Goal: Check status: Check status

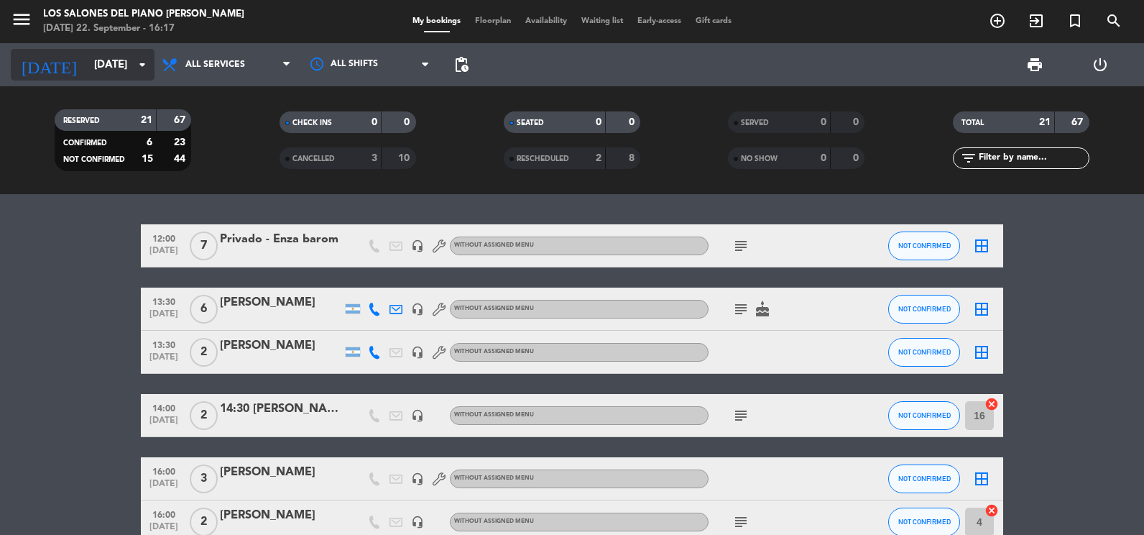
click at [97, 67] on input "[DATE]" at bounding box center [156, 65] width 138 height 27
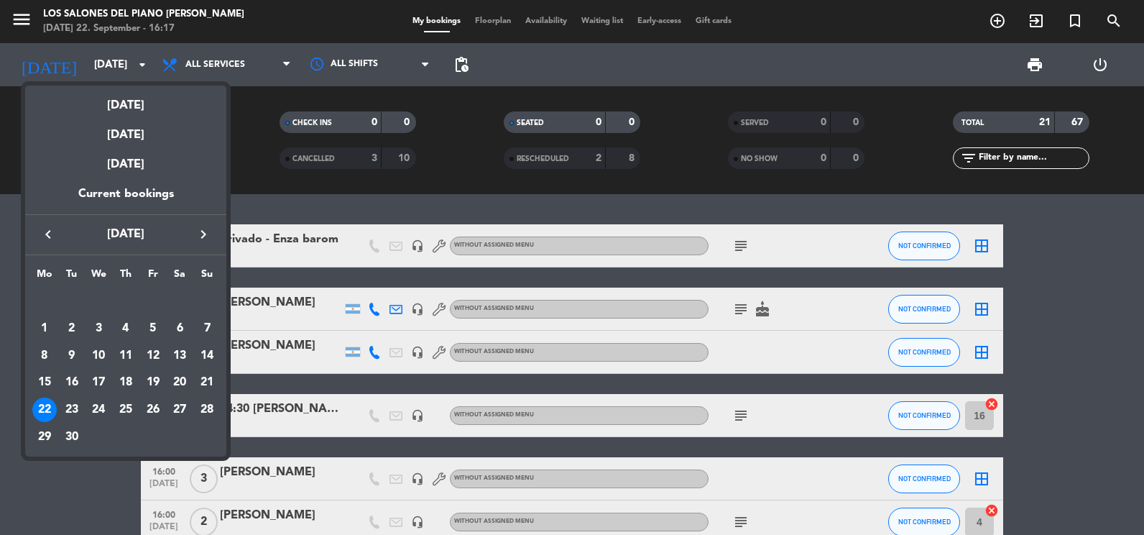
drag, startPoint x: 199, startPoint y: 233, endPoint x: 188, endPoint y: 262, distance: 30.7
click at [200, 236] on icon "keyboard_arrow_right" at bounding box center [203, 234] width 17 height 17
click at [179, 377] on div "18" at bounding box center [180, 382] width 24 height 24
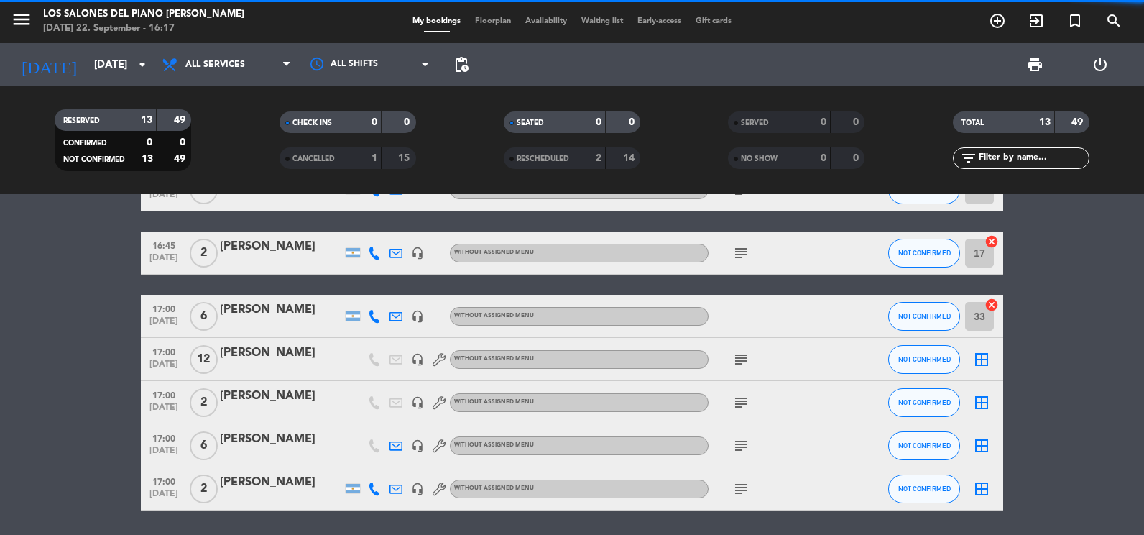
scroll to position [359, 0]
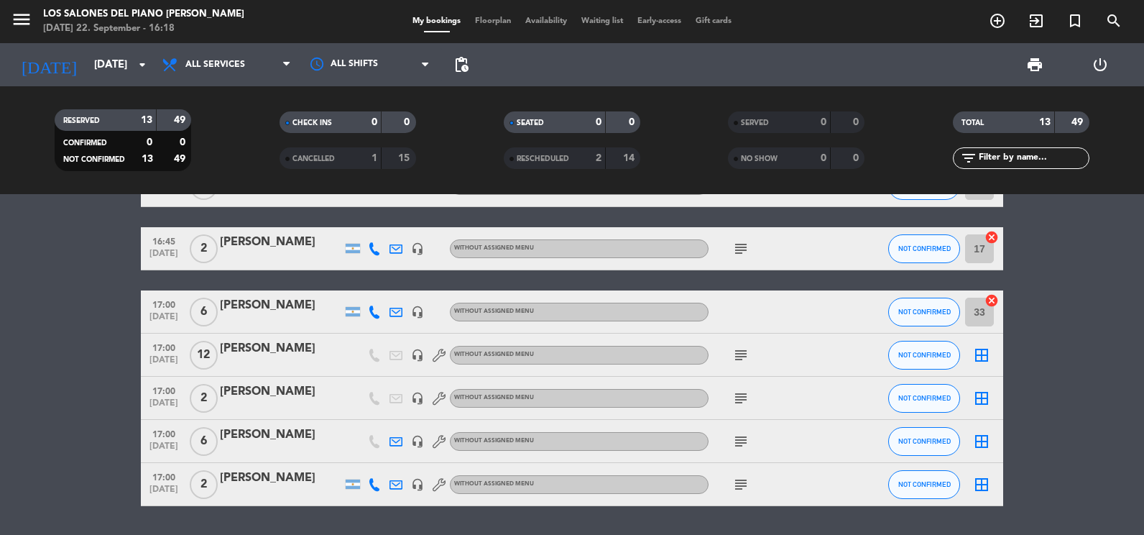
click at [400, 354] on icon at bounding box center [396, 355] width 13 height 13
click at [743, 358] on icon "subject" at bounding box center [741, 355] width 17 height 17
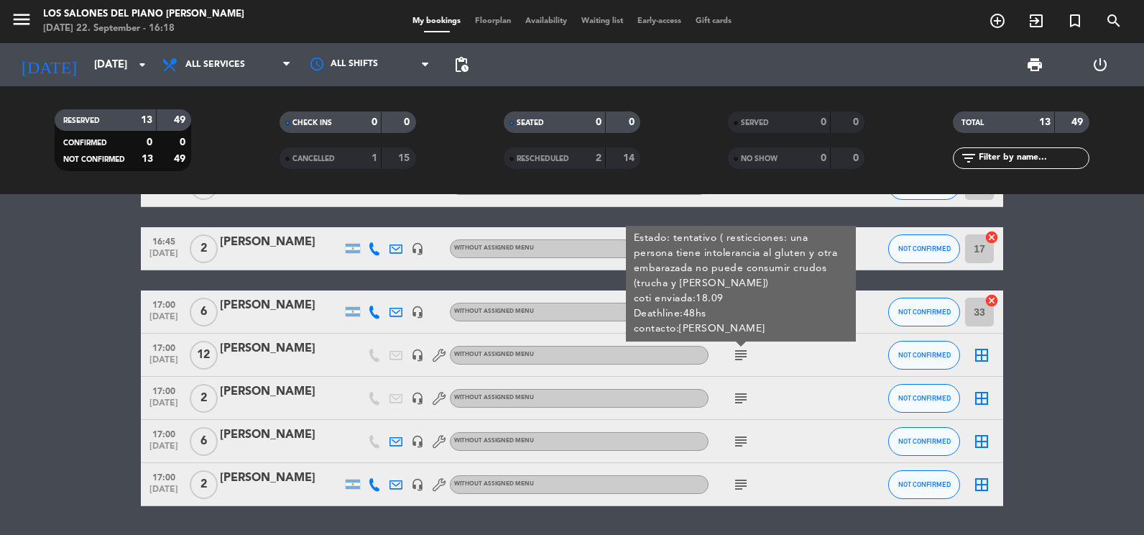
drag, startPoint x: 717, startPoint y: 321, endPoint x: 481, endPoint y: 280, distance: 239.3
click at [702, 318] on div "Estado: tentativo ( resticciones: una persona tiene intolerancia al gluten y ot…" at bounding box center [741, 284] width 215 height 106
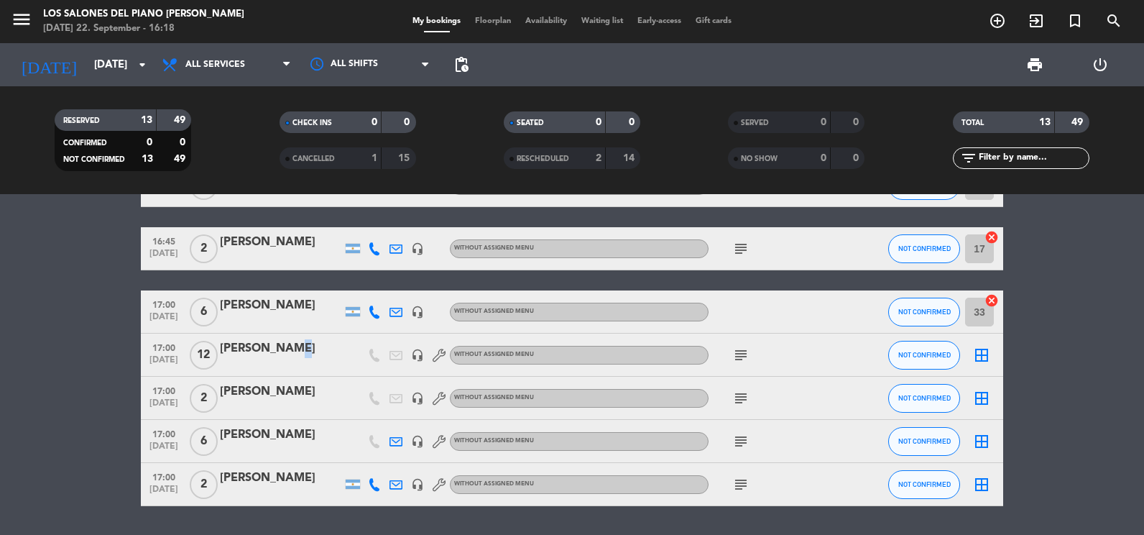
click at [278, 346] on div "[PERSON_NAME]" at bounding box center [281, 348] width 122 height 19
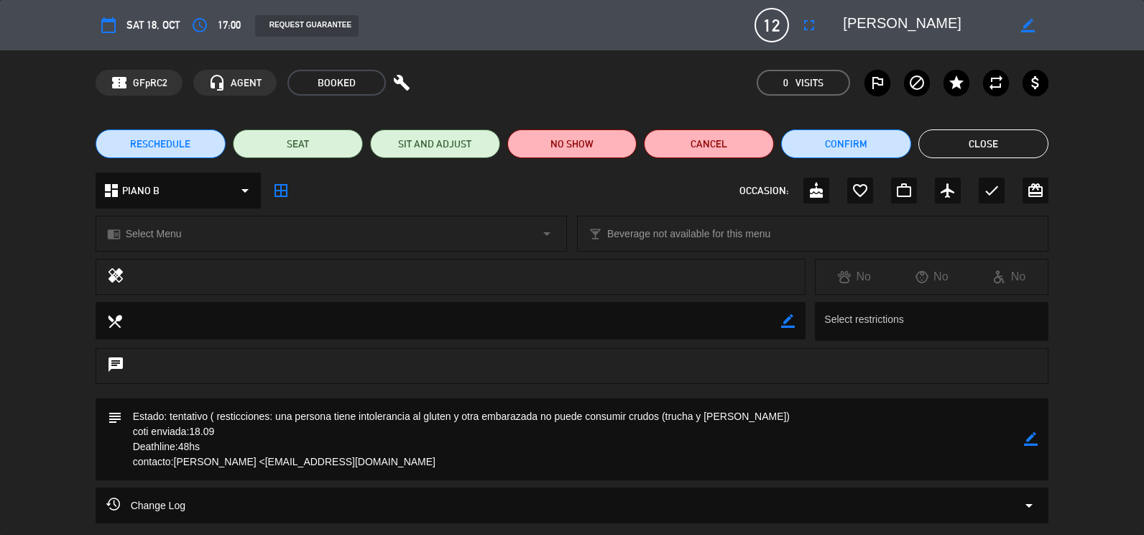
drag, startPoint x: 270, startPoint y: 464, endPoint x: 390, endPoint y: 468, distance: 119.4
click at [390, 468] on textarea at bounding box center [573, 439] width 903 height 82
click at [945, 132] on button "Close" at bounding box center [984, 143] width 130 height 29
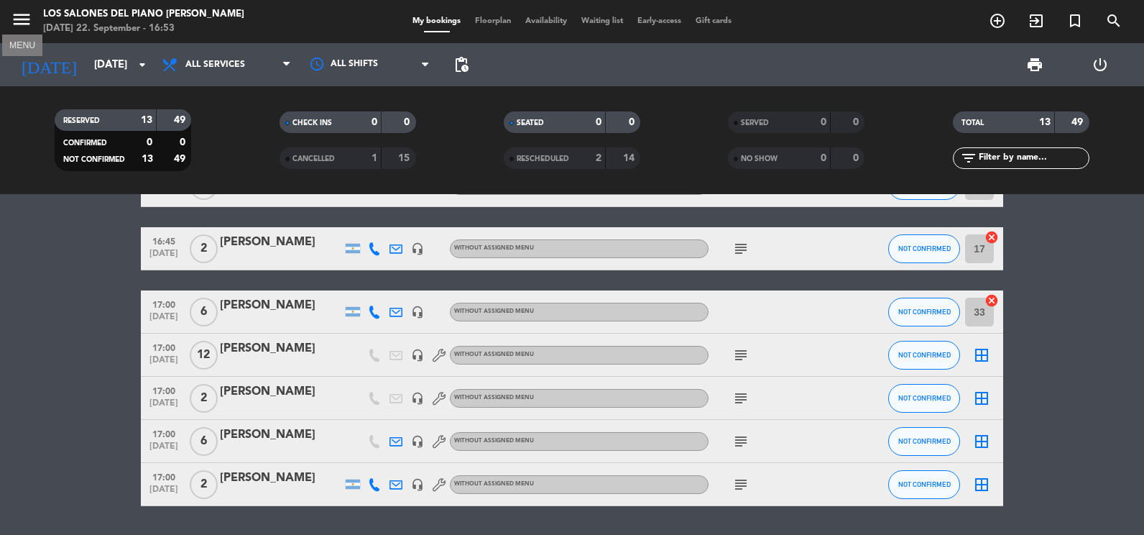
click at [21, 19] on icon "menu" at bounding box center [22, 20] width 22 height 22
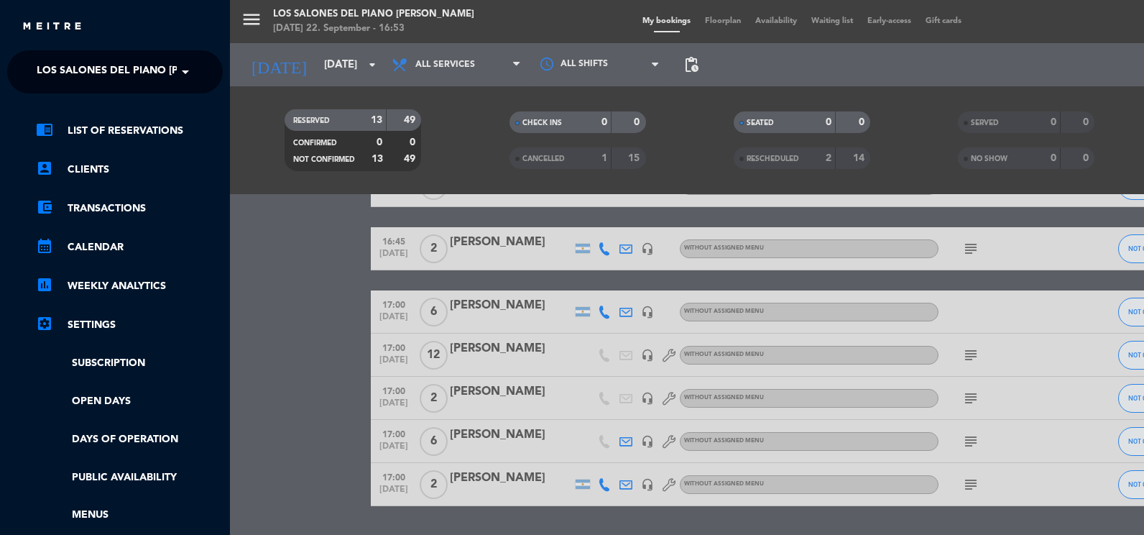
click at [182, 78] on span at bounding box center [189, 72] width 24 height 30
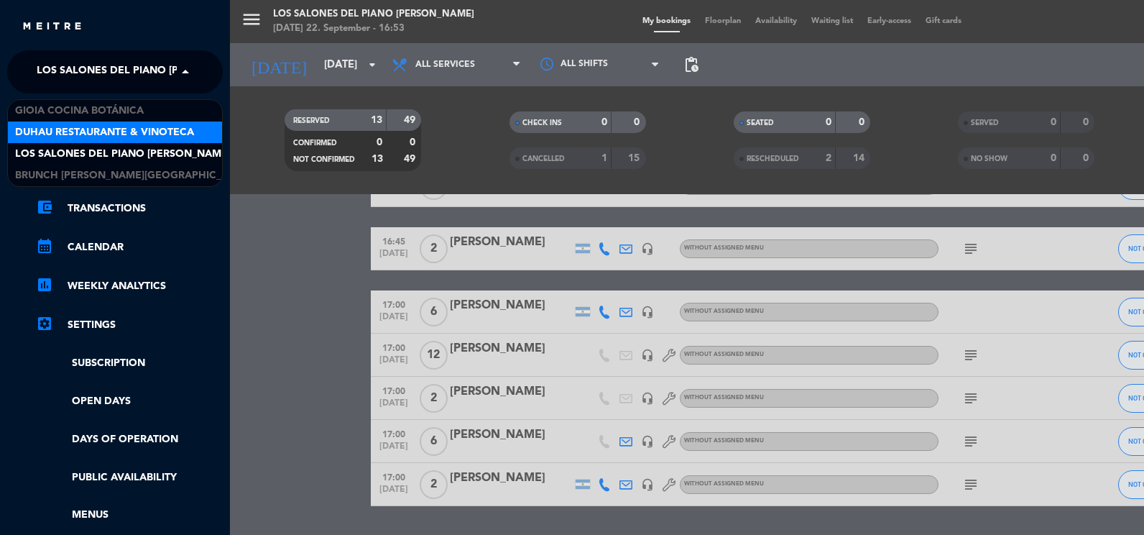
click at [172, 133] on span "Duhau Restaurante & Vinoteca" at bounding box center [104, 132] width 179 height 17
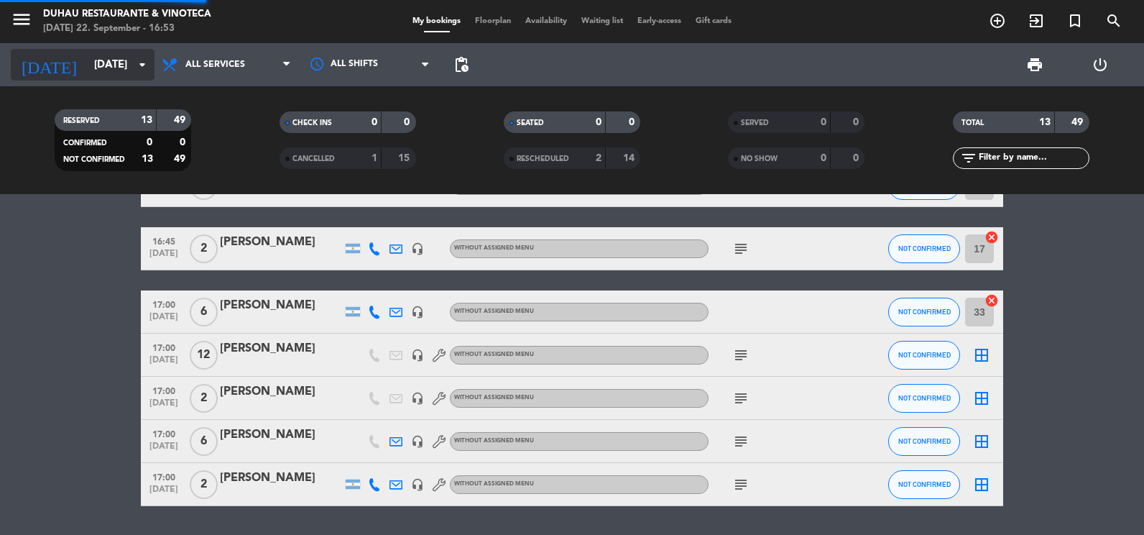
click at [110, 56] on input "[DATE]" at bounding box center [156, 65] width 138 height 27
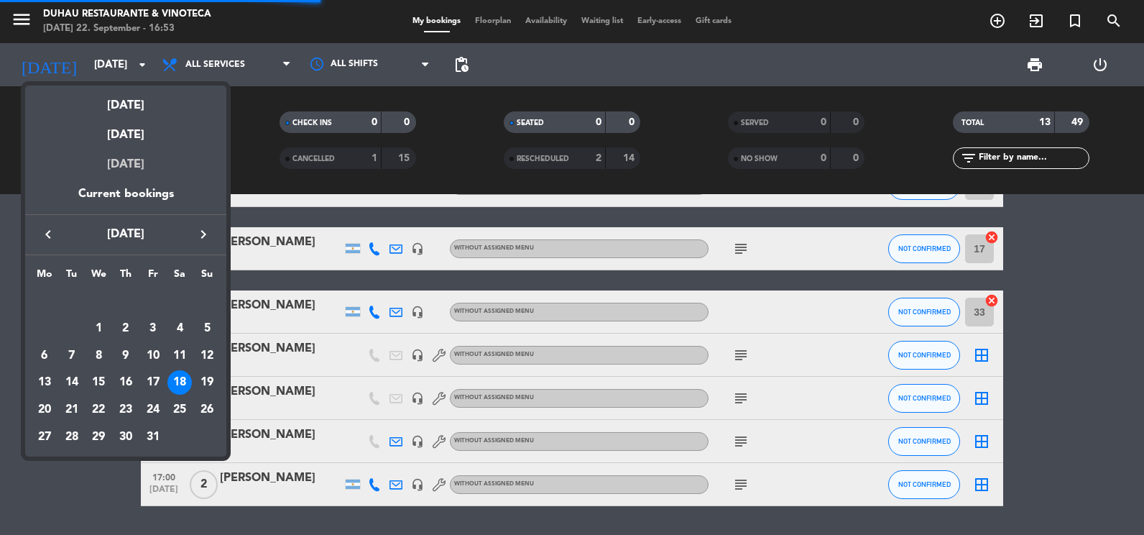
scroll to position [0, 0]
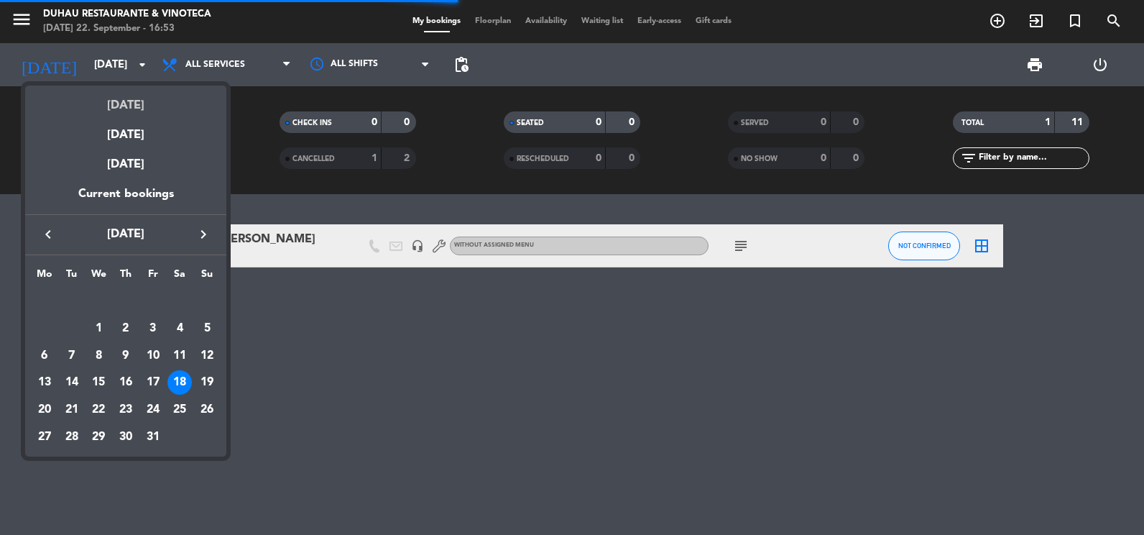
click at [144, 98] on div "[DATE]" at bounding box center [125, 100] width 201 height 29
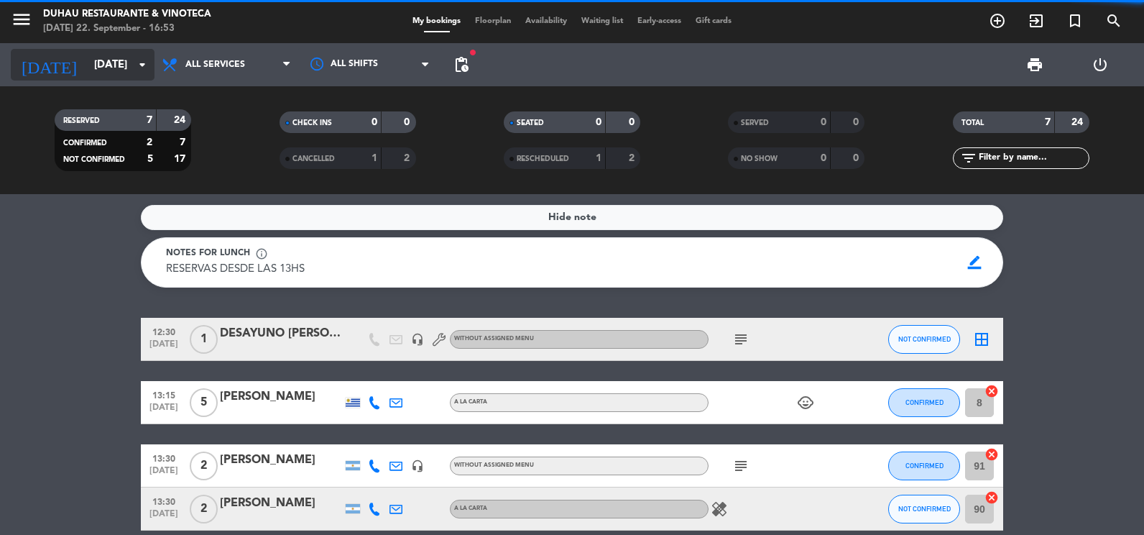
click at [123, 77] on input "[DATE]" at bounding box center [156, 65] width 138 height 27
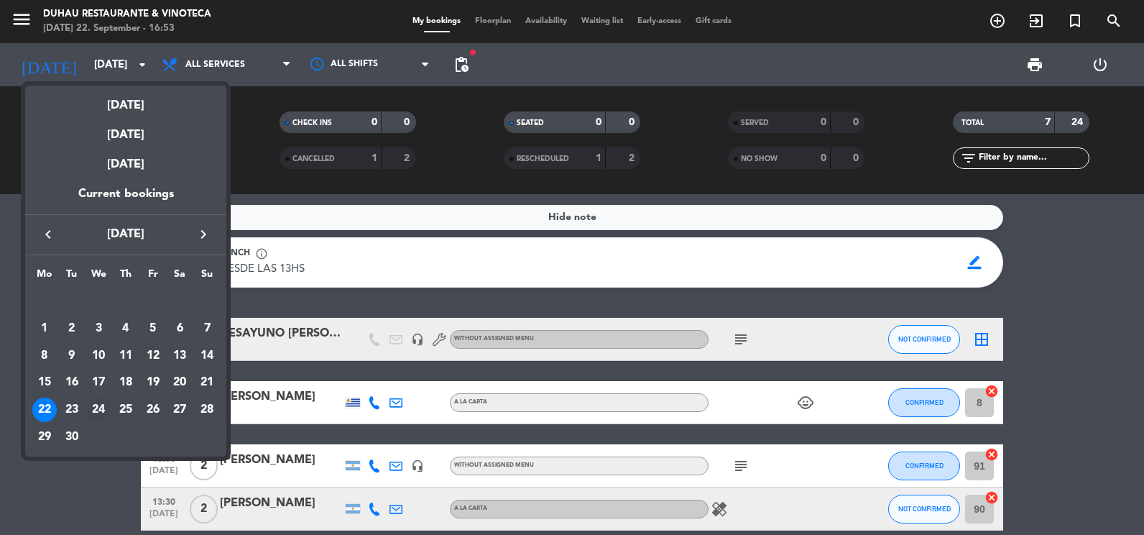
click at [100, 406] on div "24" at bounding box center [98, 410] width 24 height 24
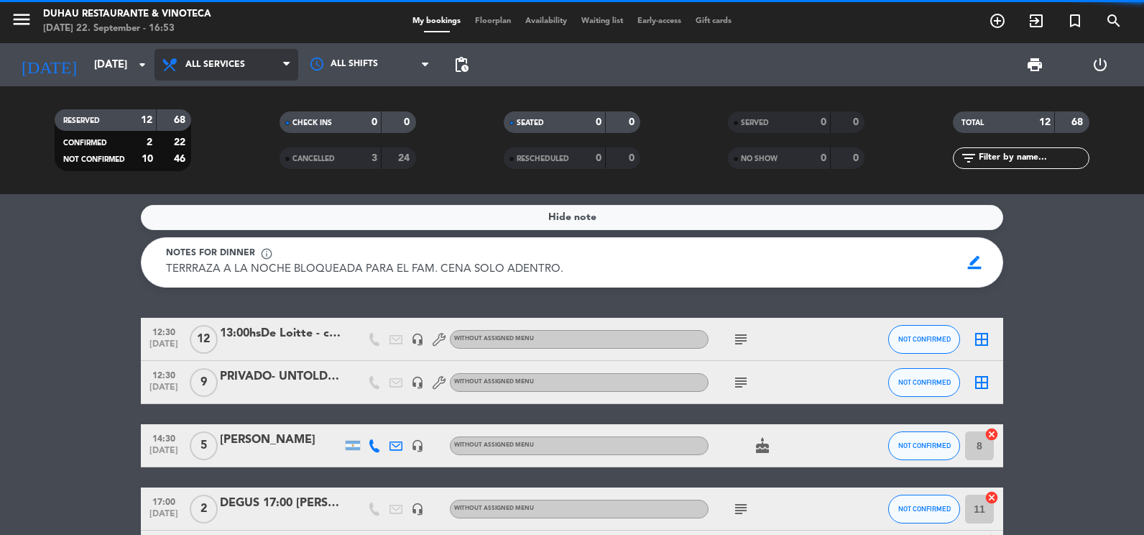
click at [267, 57] on span "All services" at bounding box center [227, 65] width 144 height 32
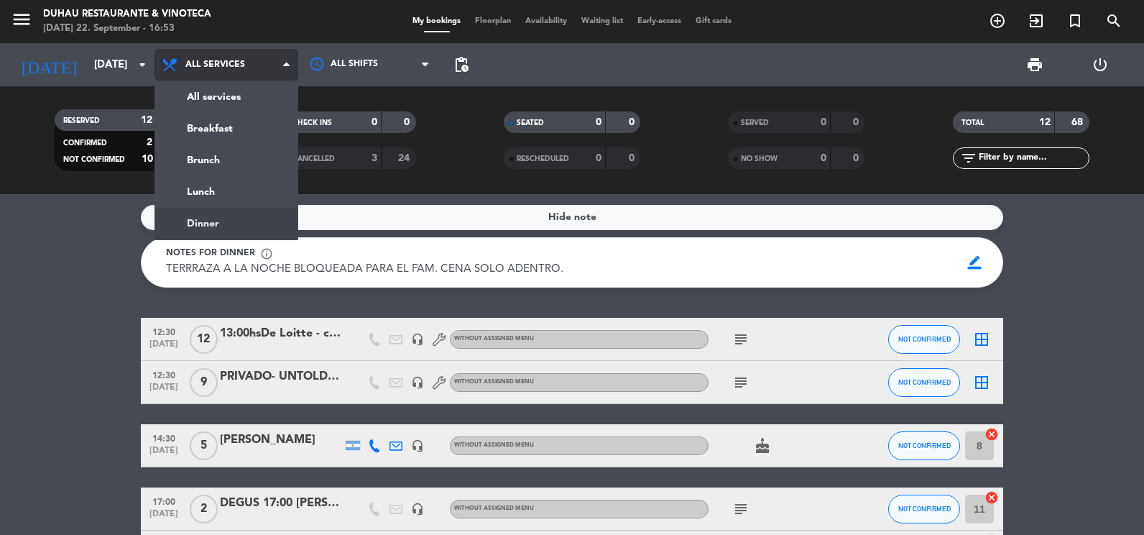
click at [264, 221] on ng-component "menu Duhau Restaurante & Vinoteca [DATE] 22. September - 16:53 My bookings Floo…" at bounding box center [572, 267] width 1144 height 535
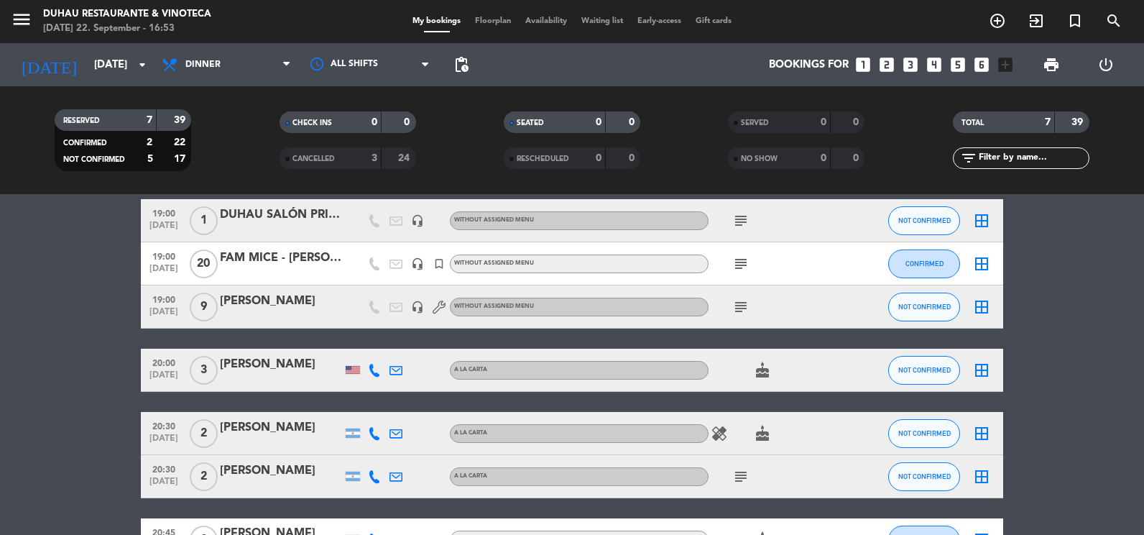
scroll to position [144, 0]
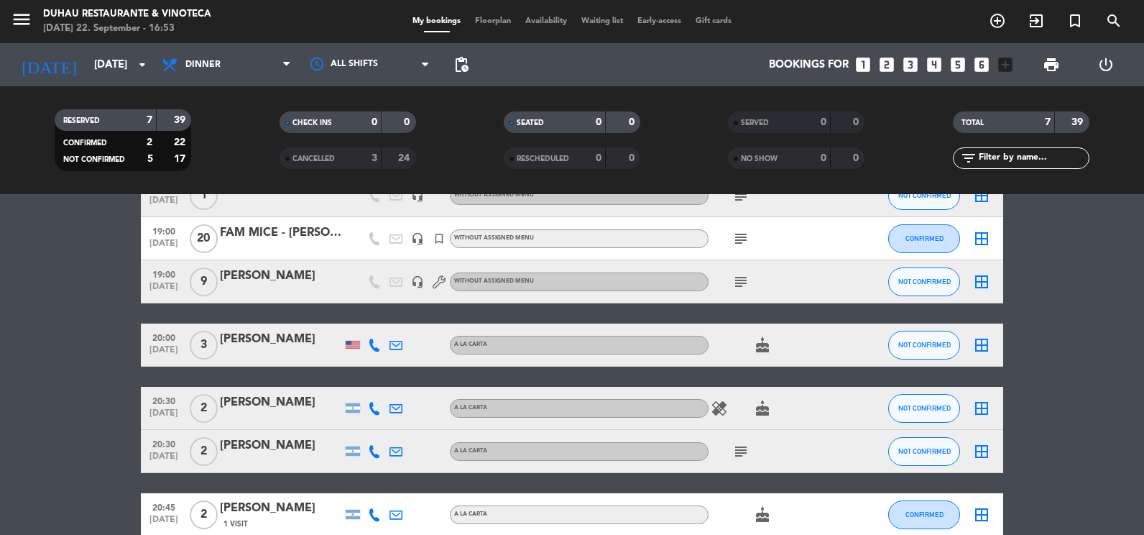
click at [745, 280] on icon "subject" at bounding box center [741, 281] width 17 height 17
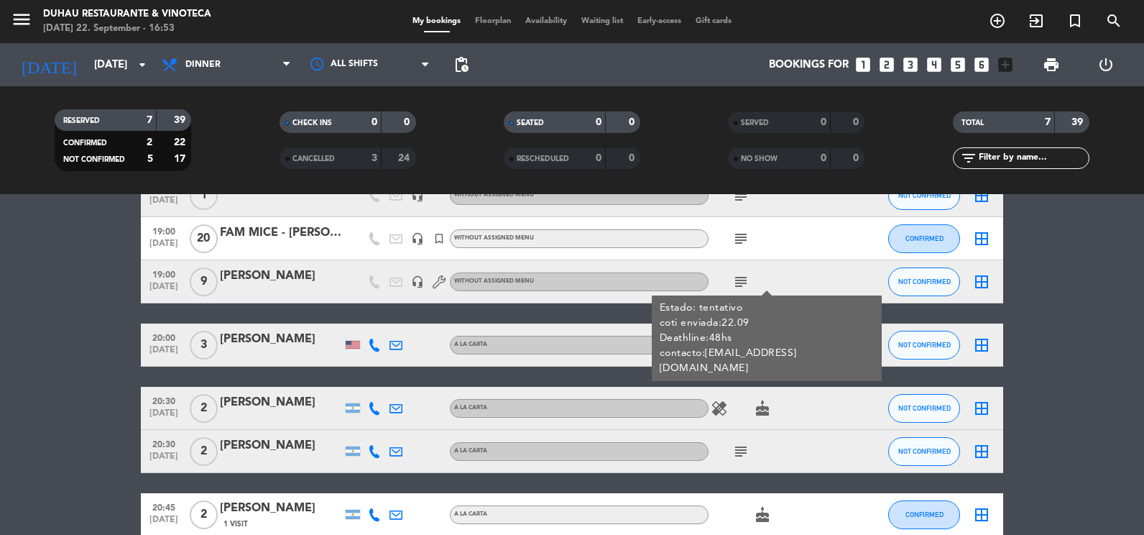
click at [745, 280] on icon "subject" at bounding box center [741, 281] width 17 height 17
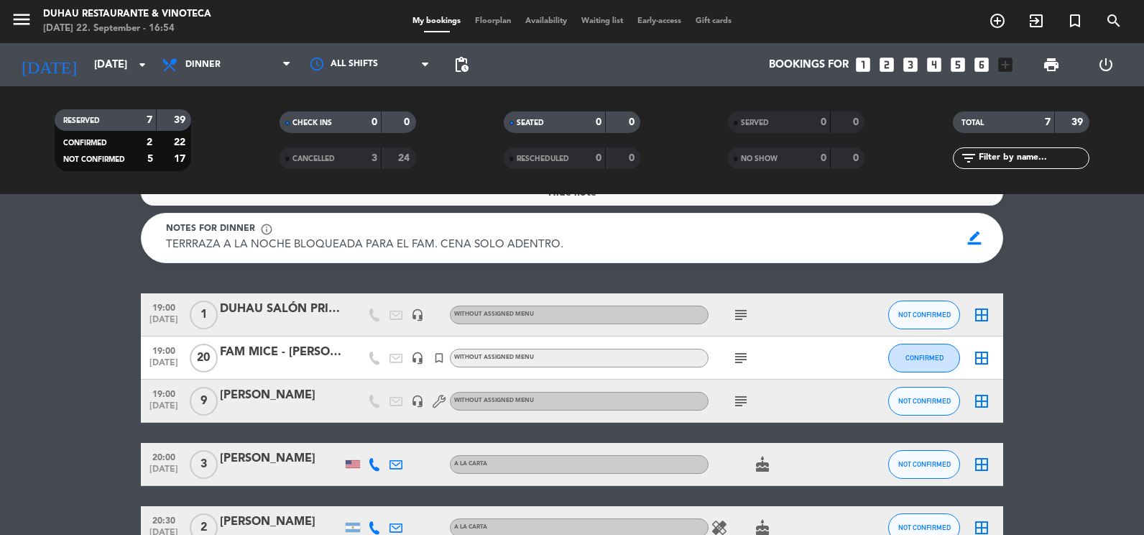
scroll to position [0, 0]
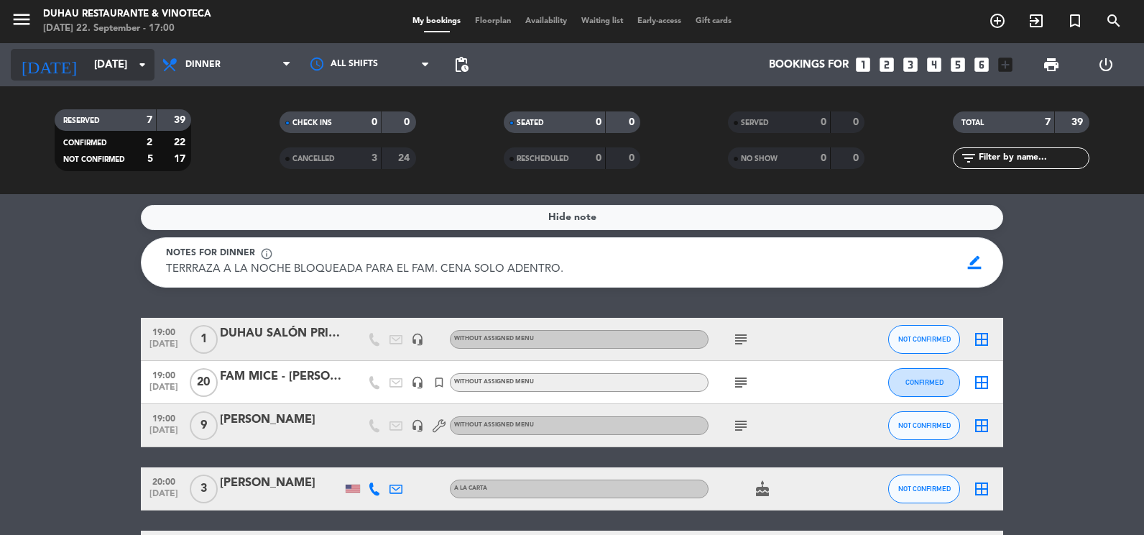
click at [128, 55] on input "[DATE]" at bounding box center [156, 65] width 138 height 27
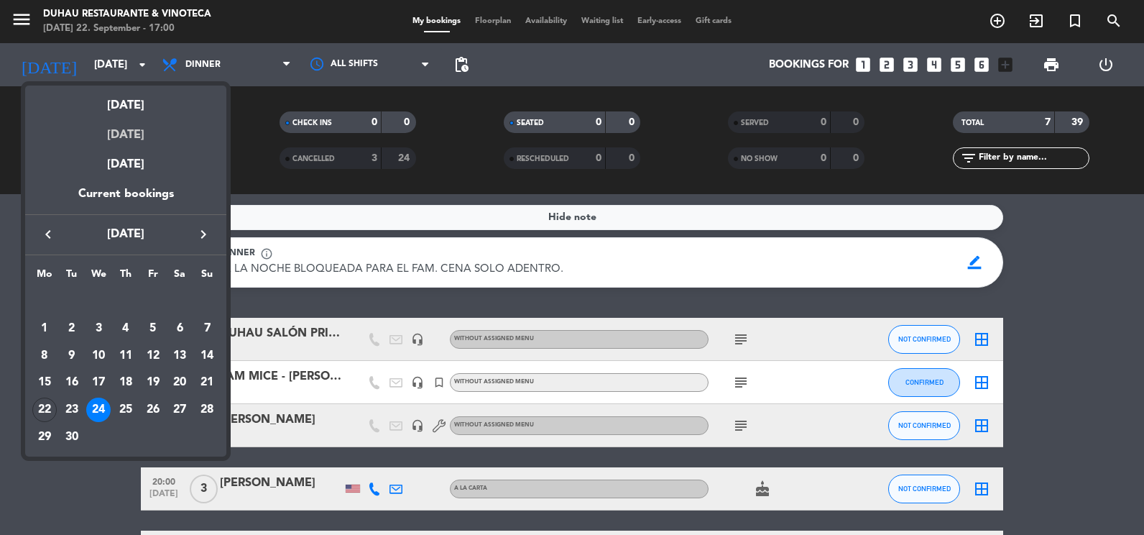
click at [157, 131] on div "[DATE]" at bounding box center [125, 129] width 201 height 29
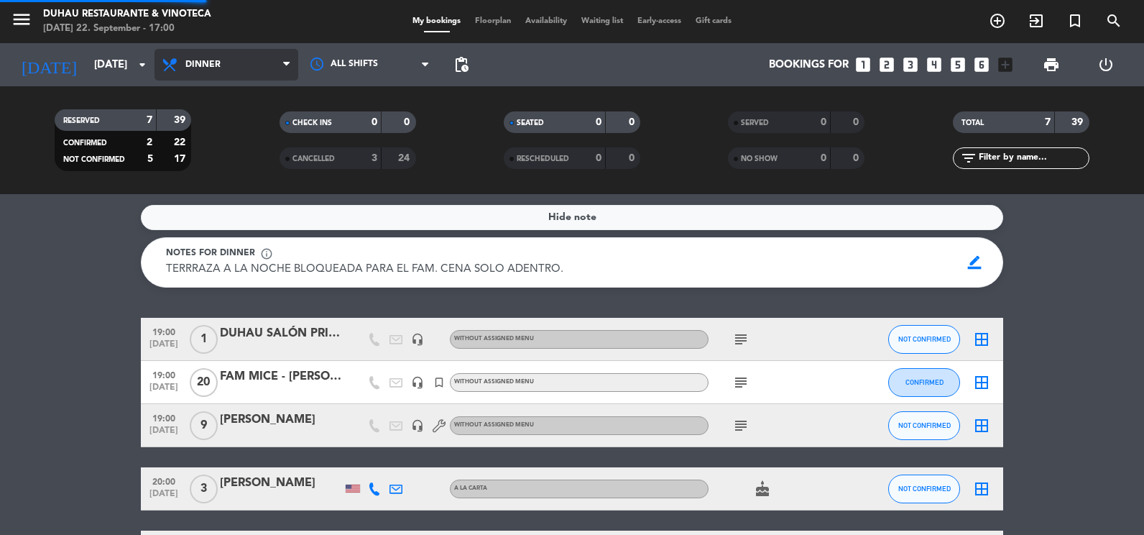
click at [257, 56] on span "Dinner" at bounding box center [227, 65] width 144 height 32
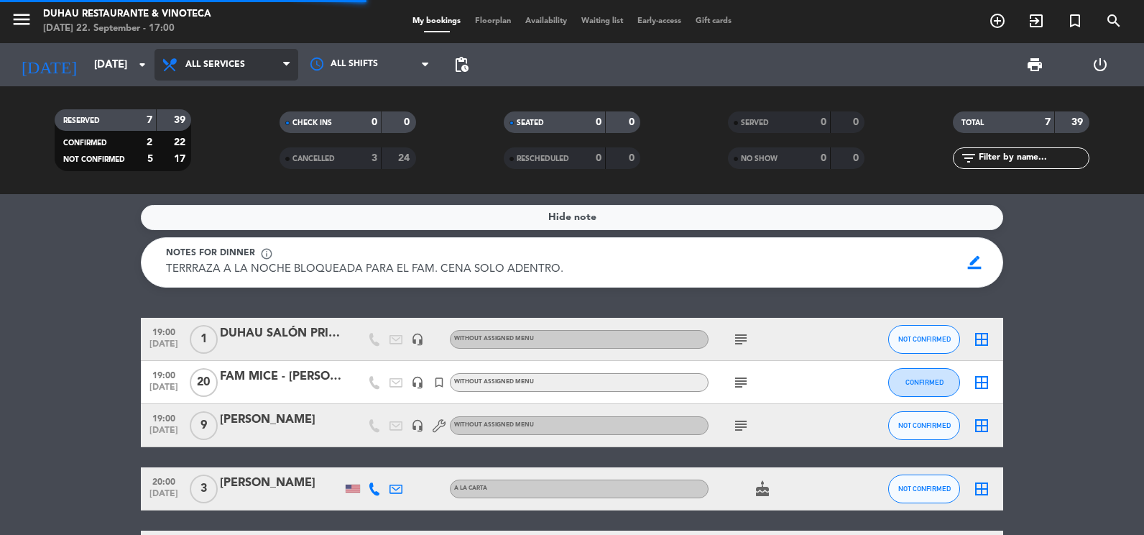
click at [266, 101] on div "menu Duhau Restaurante & Vinoteca [DATE] 22. September - 17:00 My bookings Floo…" at bounding box center [572, 97] width 1144 height 194
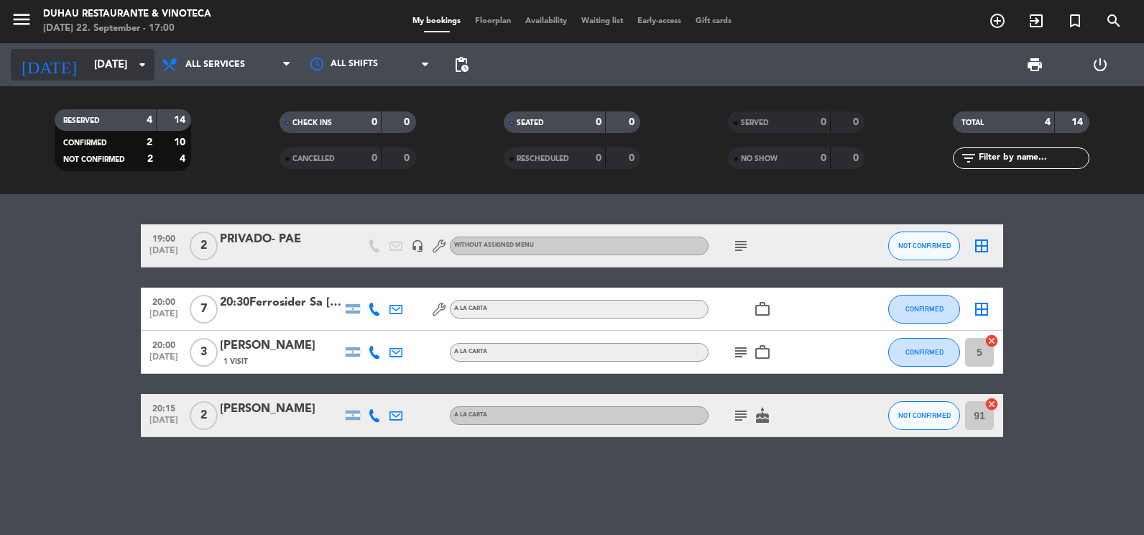
click at [135, 61] on icon "arrow_drop_down" at bounding box center [142, 64] width 17 height 17
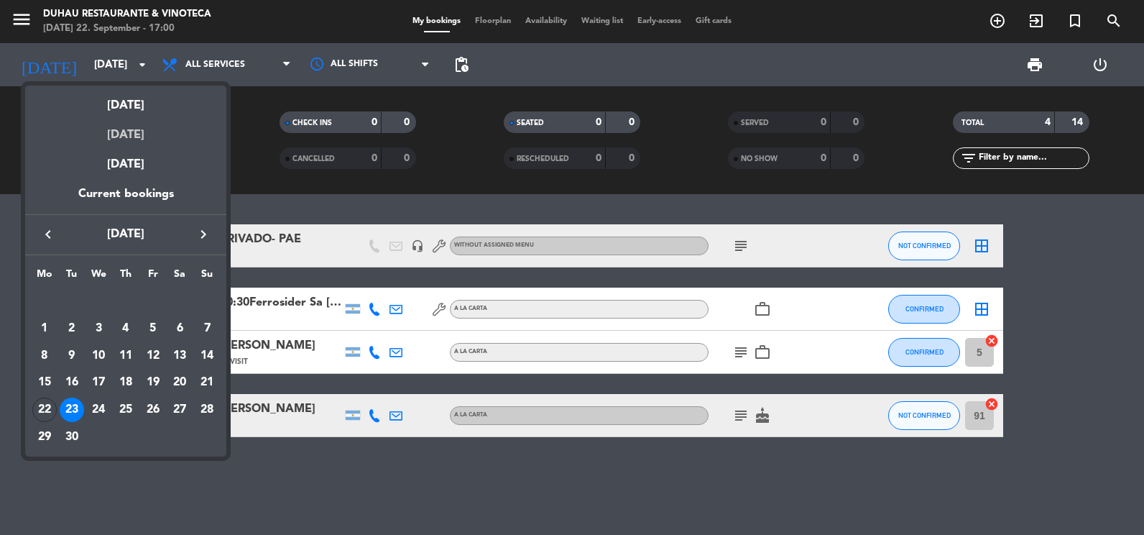
click at [147, 131] on div "[DATE]" at bounding box center [125, 129] width 201 height 29
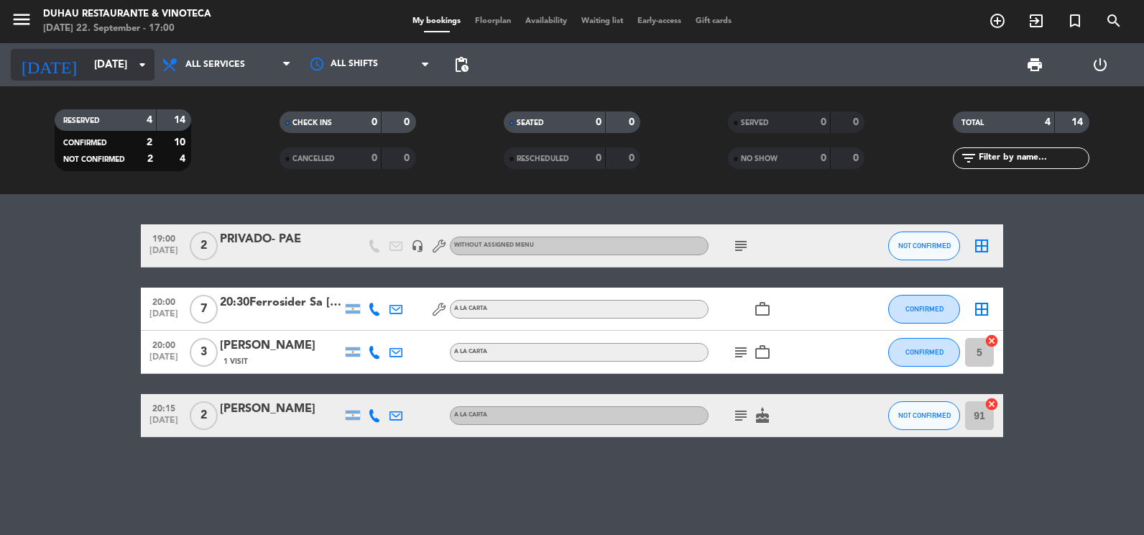
click at [128, 72] on input "[DATE]" at bounding box center [156, 65] width 138 height 27
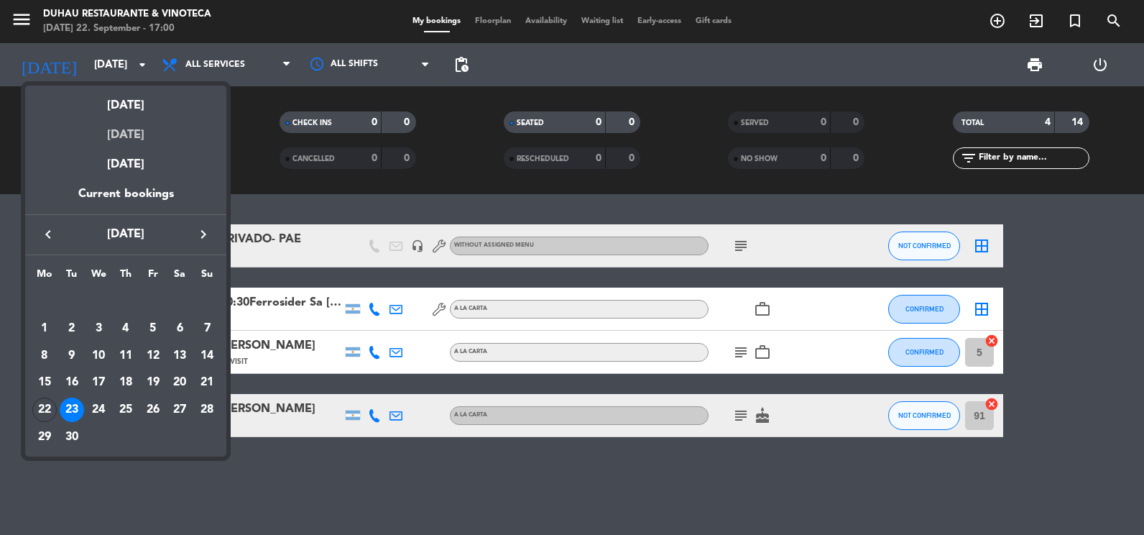
click at [150, 134] on div "[DATE]" at bounding box center [125, 129] width 201 height 29
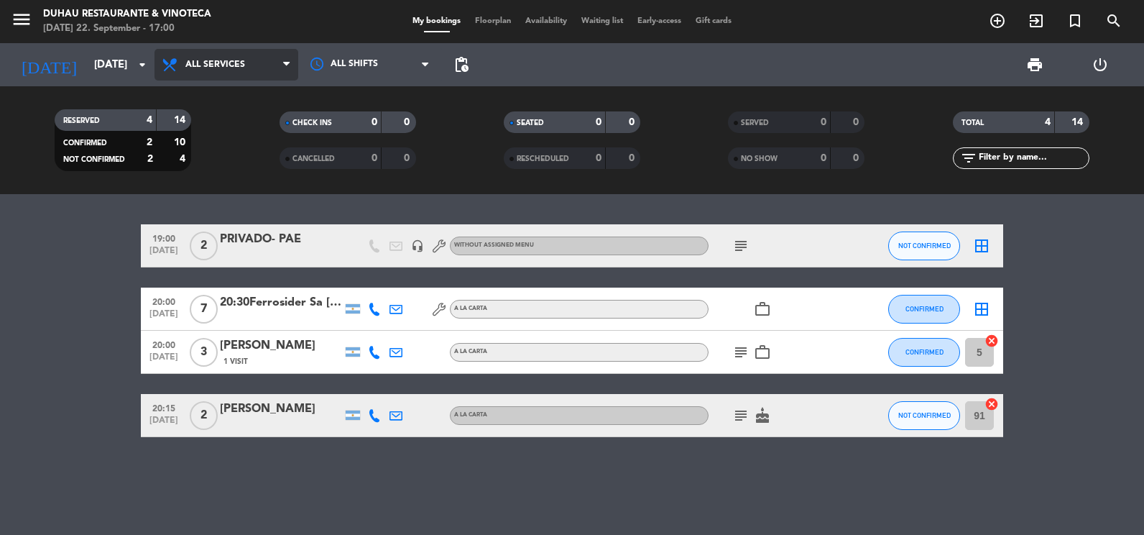
click at [230, 71] on span "All services" at bounding box center [227, 65] width 144 height 32
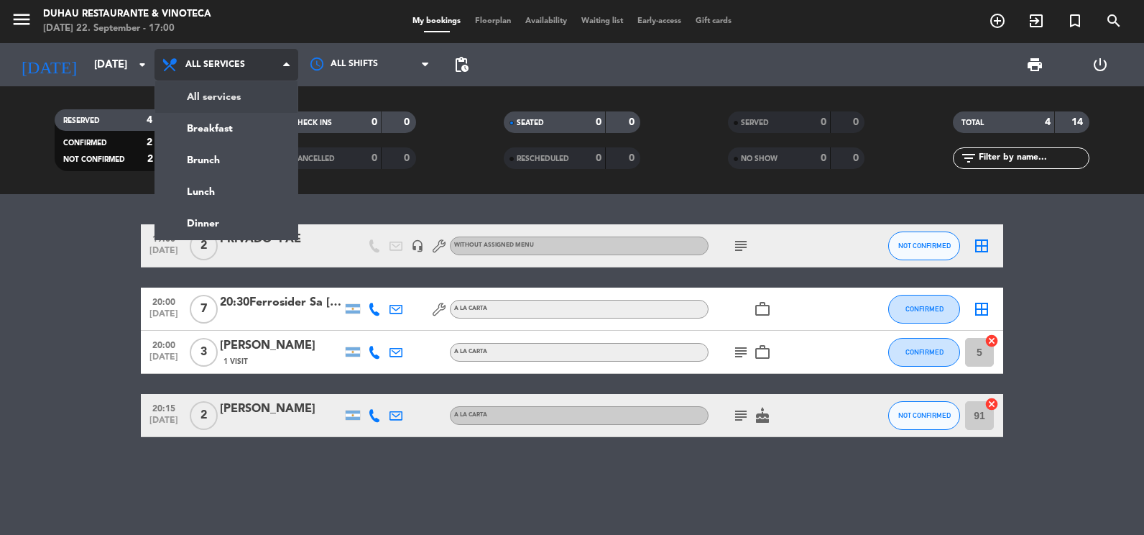
click at [237, 93] on div "menu Duhau Restaurante & Vinoteca [DATE] 22. September - 17:00 My bookings Floo…" at bounding box center [572, 97] width 1144 height 194
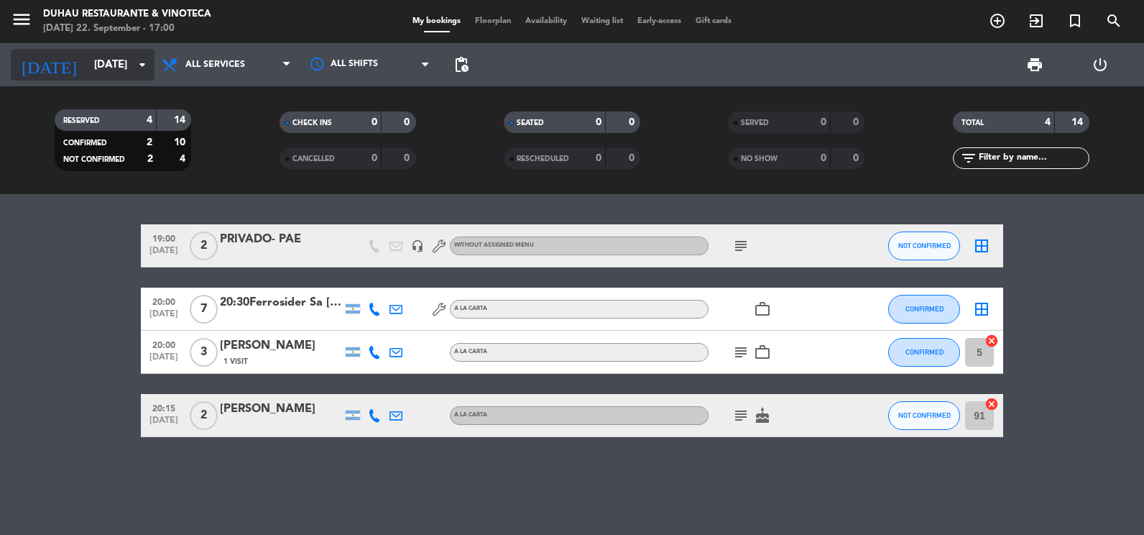
click at [140, 68] on icon "arrow_drop_down" at bounding box center [142, 64] width 17 height 17
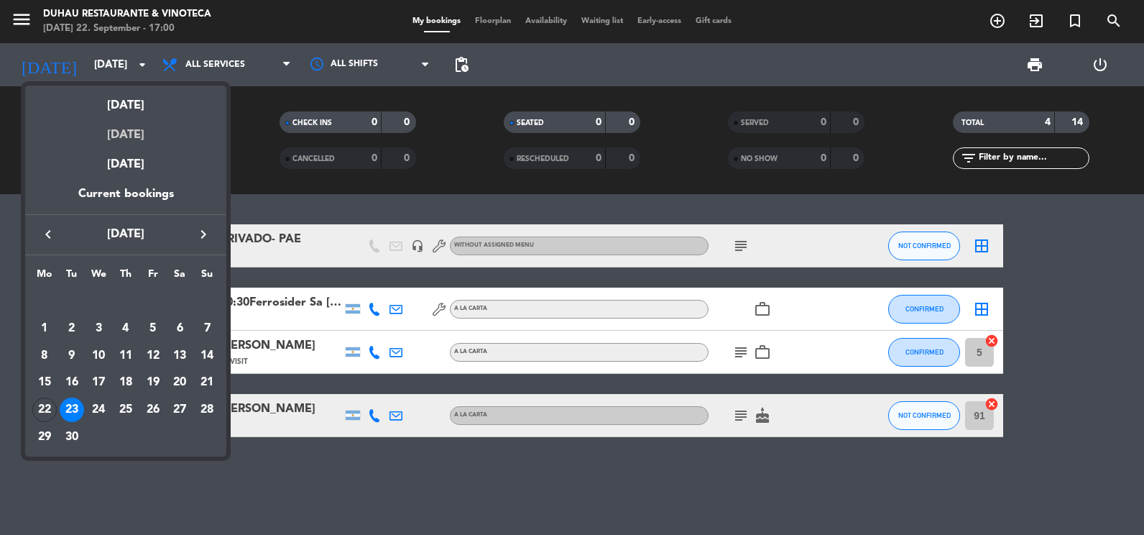
click at [137, 137] on div "[DATE]" at bounding box center [125, 129] width 201 height 29
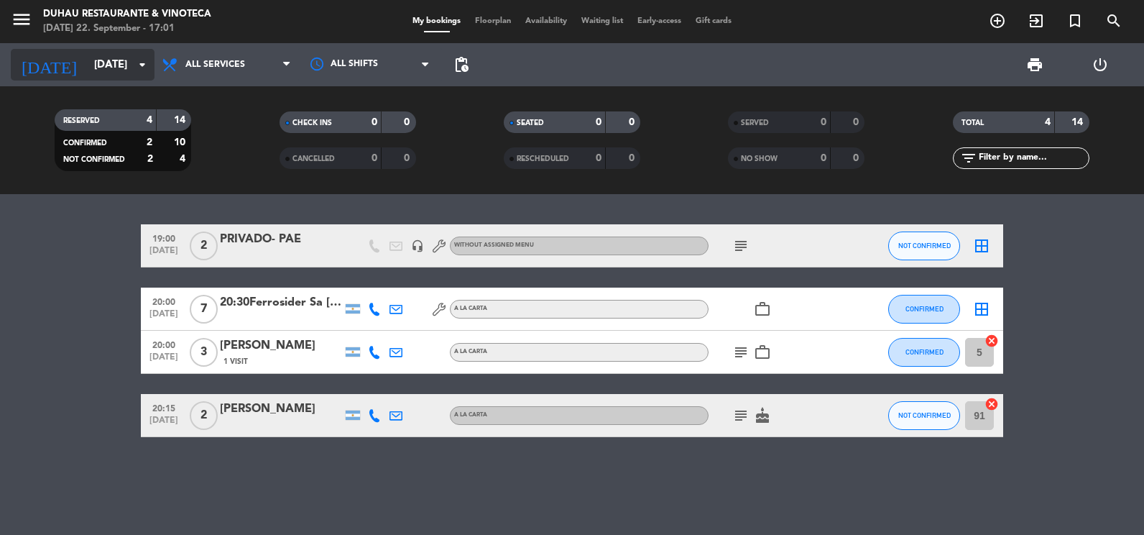
click at [118, 60] on input "[DATE]" at bounding box center [156, 65] width 138 height 27
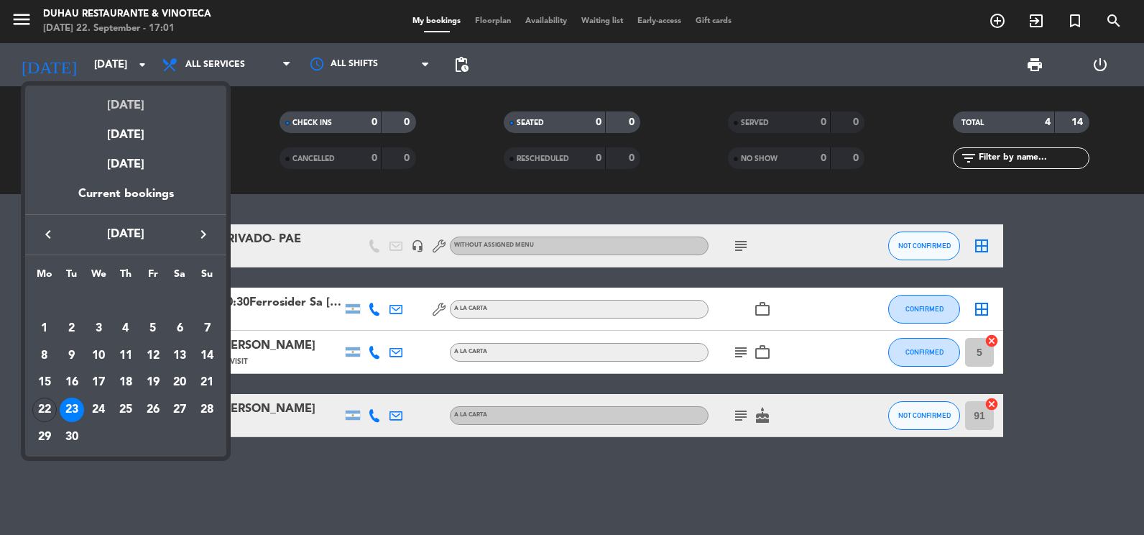
click at [183, 99] on div "[DATE]" at bounding box center [125, 100] width 201 height 29
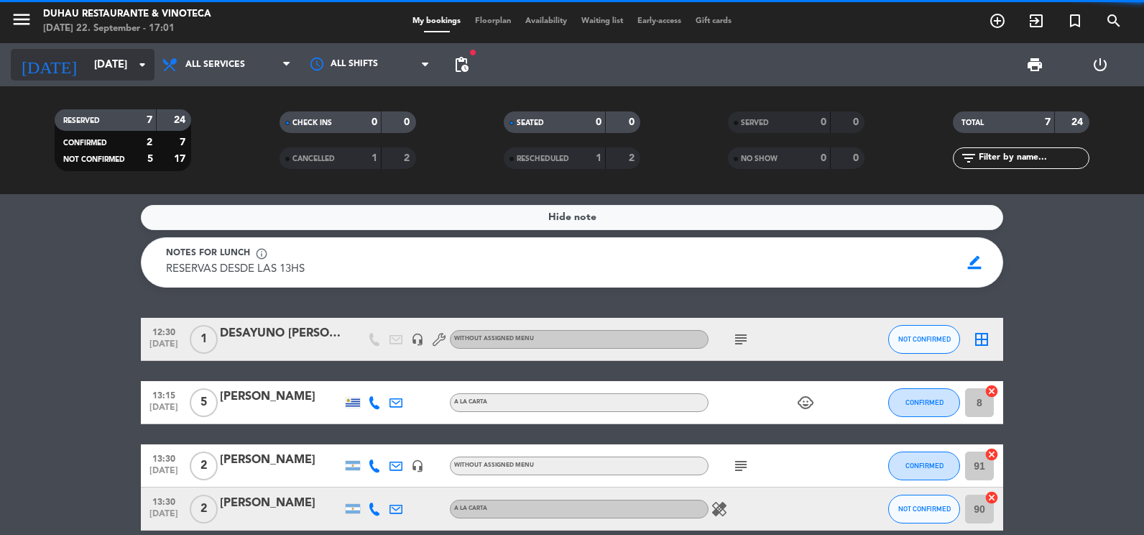
click at [109, 63] on input "[DATE]" at bounding box center [156, 65] width 138 height 27
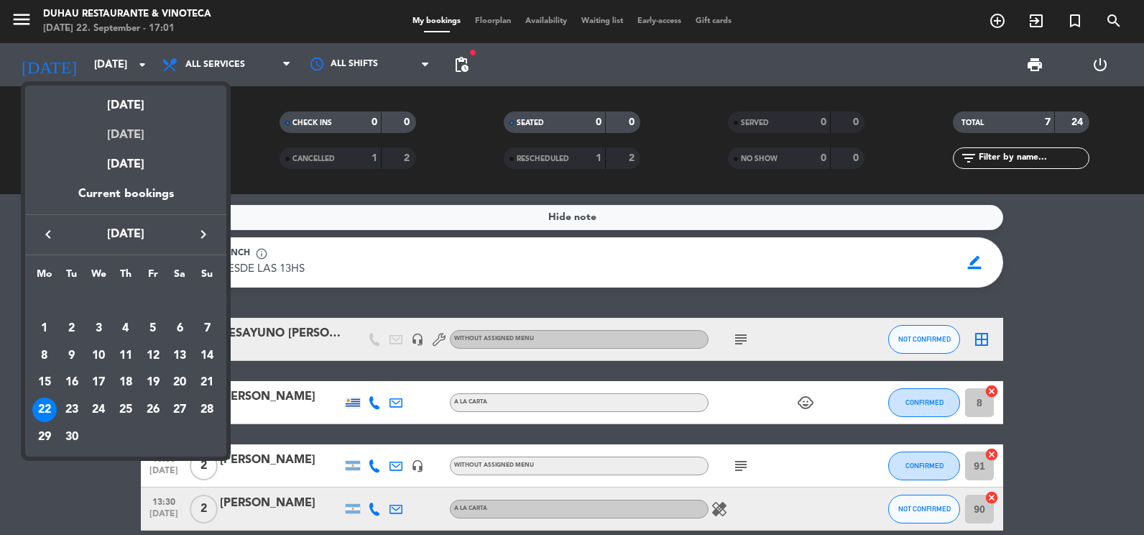
click at [132, 129] on div "[DATE]" at bounding box center [125, 129] width 201 height 29
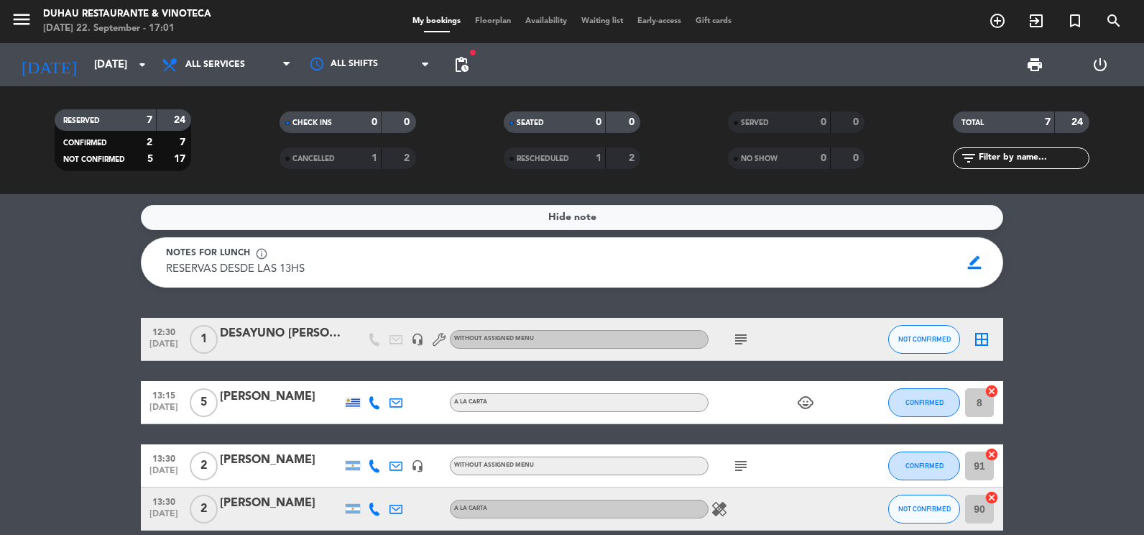
type input "[DATE]"
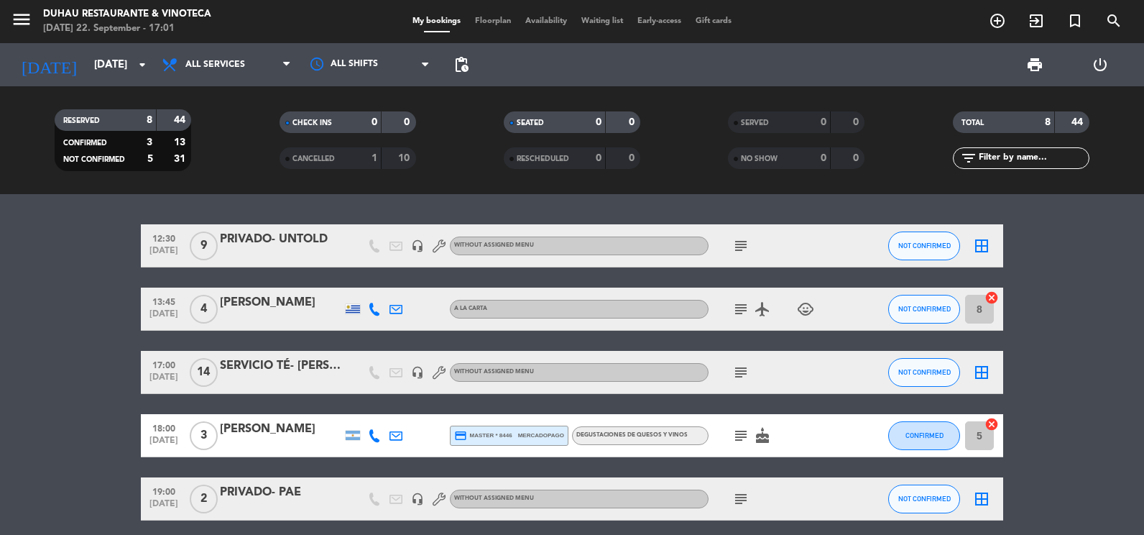
click at [742, 249] on icon "subject" at bounding box center [741, 245] width 17 height 17
